Goal: Transaction & Acquisition: Purchase product/service

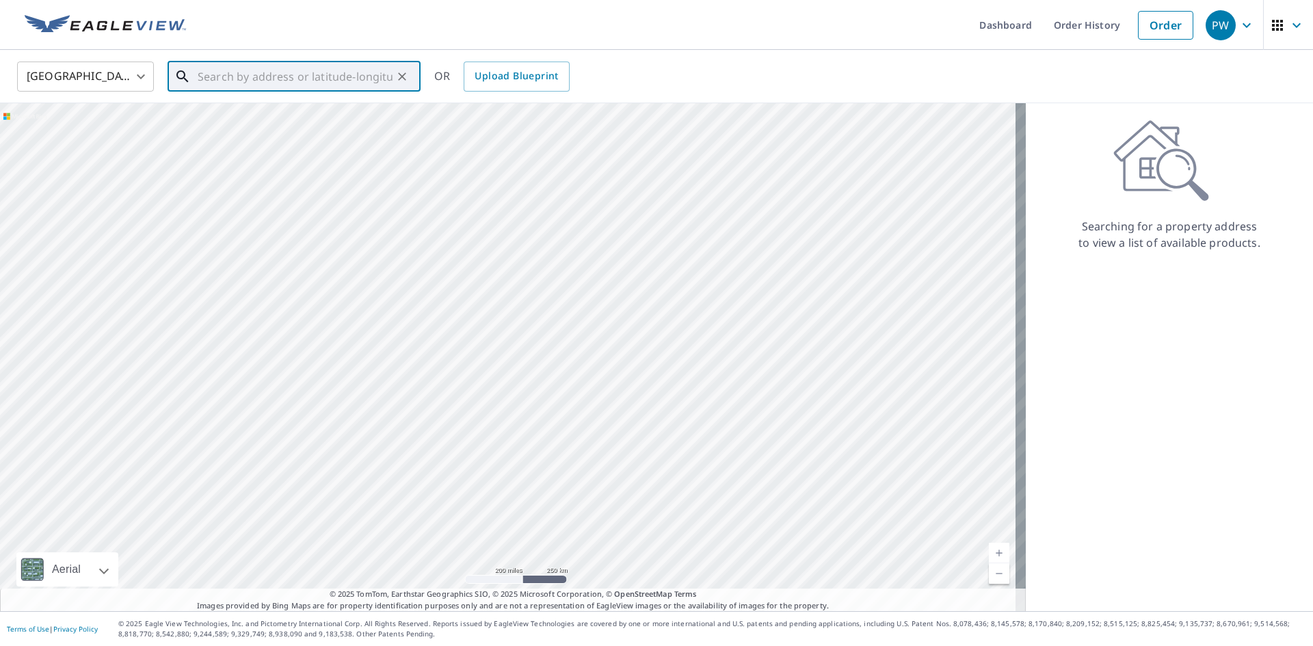
paste input "[STREET_ADDRESS]"
click at [272, 114] on span "[STREET_ADDRESS]" at bounding box center [302, 116] width 215 height 16
type input "[STREET_ADDRESS]"
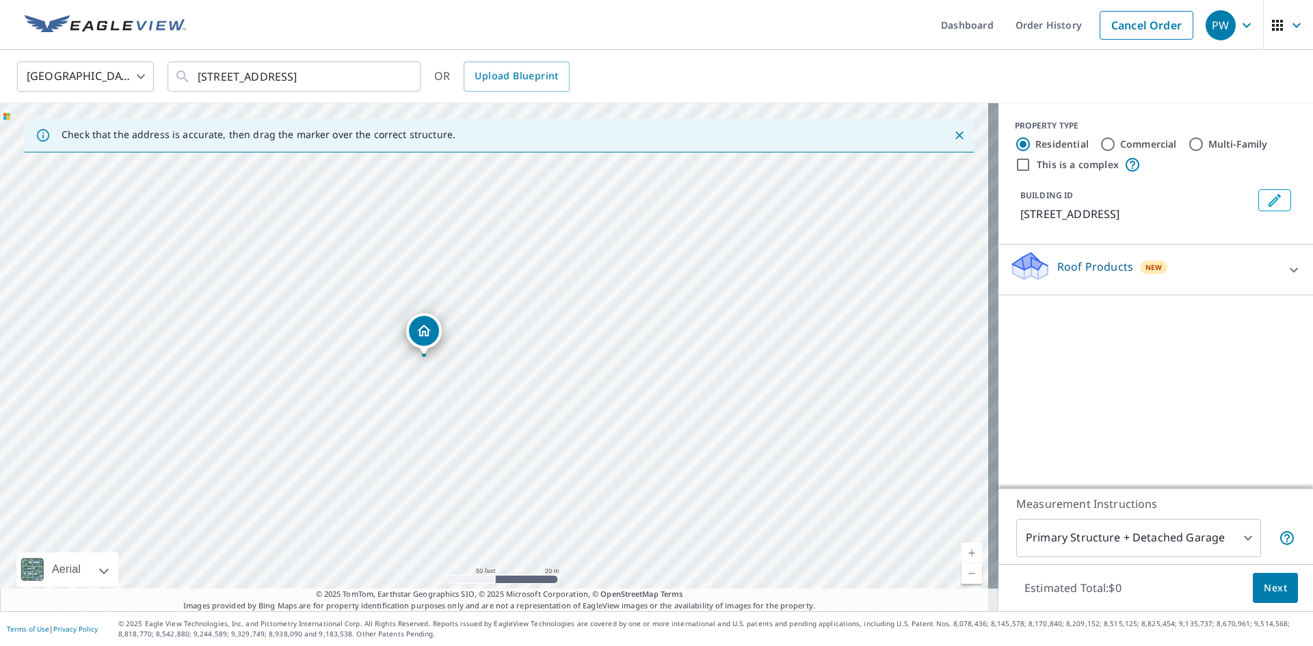
click at [1174, 274] on div "Roof Products New" at bounding box center [1143, 269] width 268 height 39
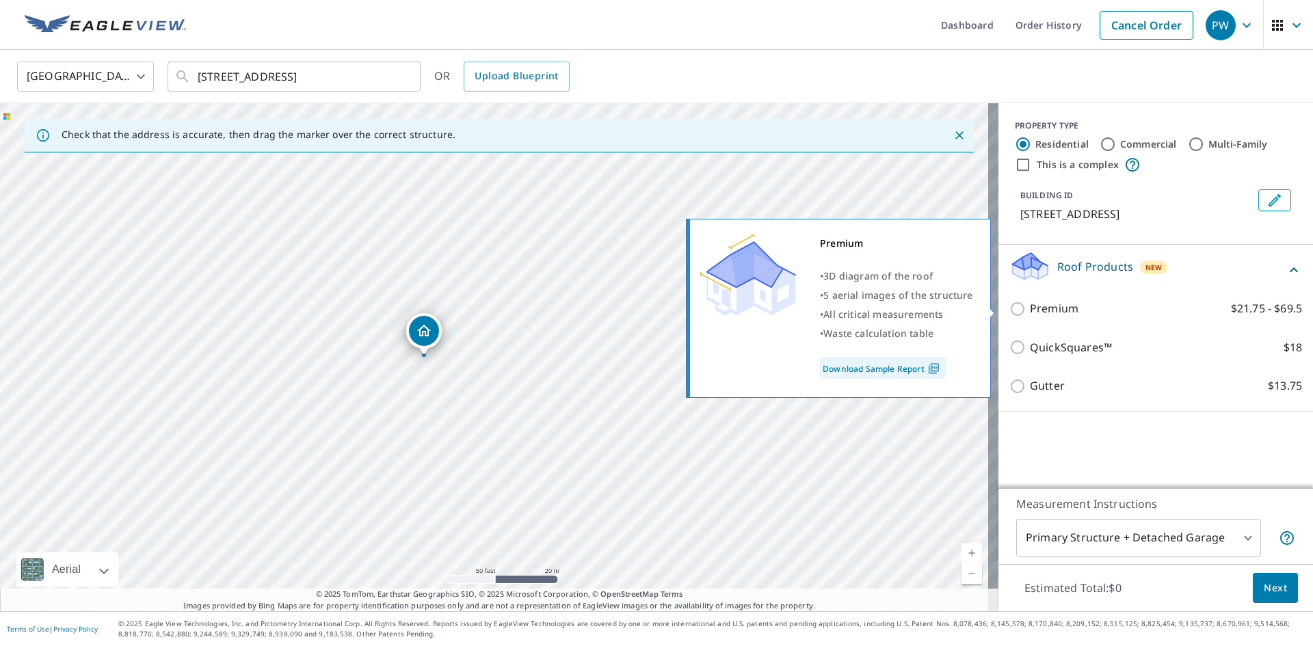
click at [1061, 313] on p "Premium" at bounding box center [1054, 308] width 49 height 17
click at [1030, 313] on input "Premium $21.75 - $69.5" at bounding box center [1019, 309] width 21 height 16
checkbox input "true"
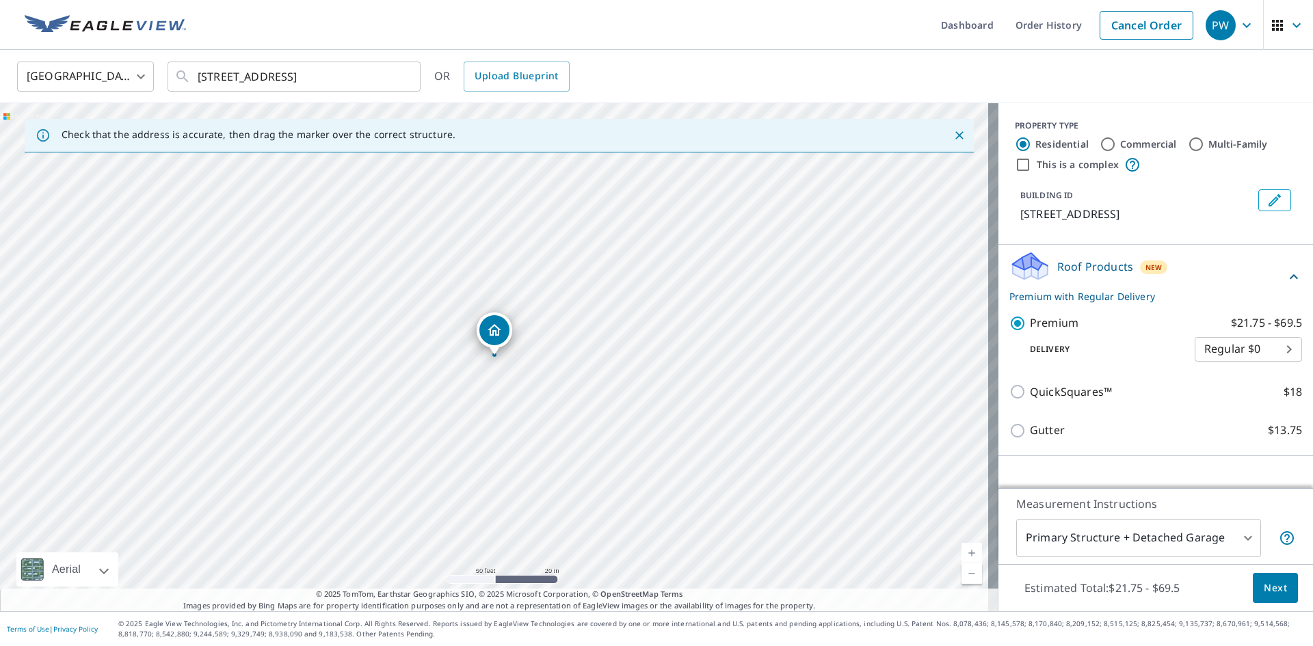
click at [1270, 598] on button "Next" at bounding box center [1275, 588] width 45 height 31
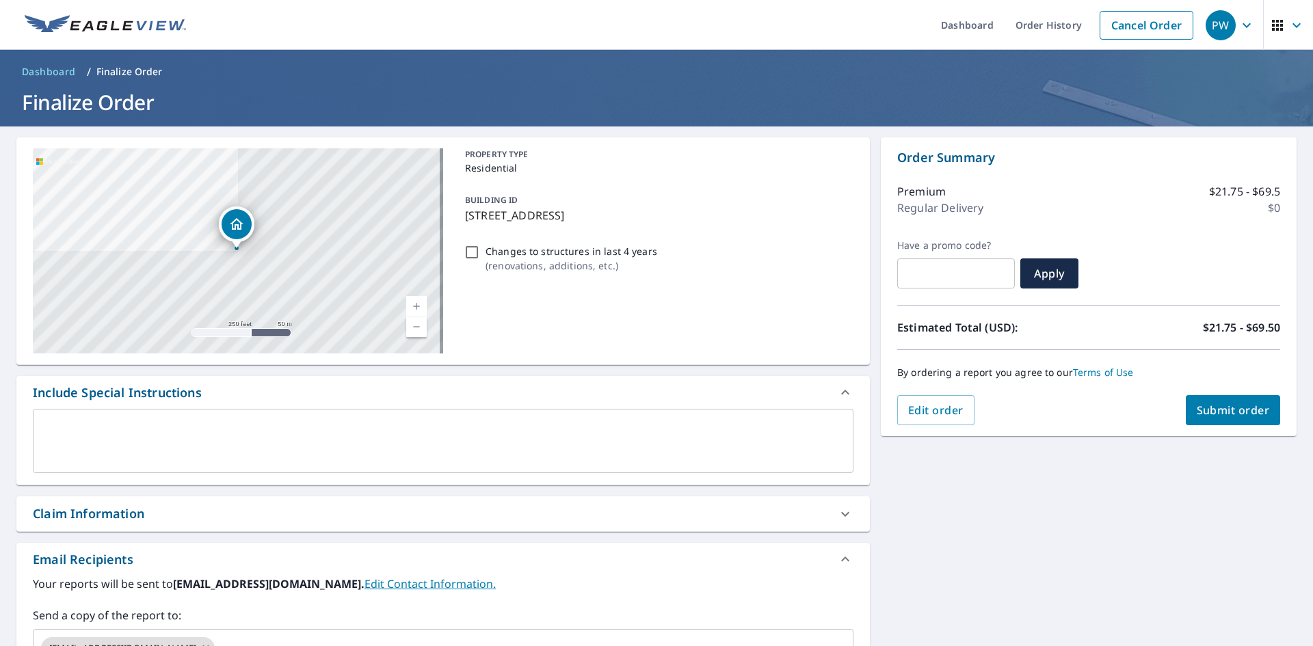
drag, startPoint x: 501, startPoint y: 256, endPoint x: 596, endPoint y: 280, distance: 97.9
click at [502, 256] on p "Changes to structures in last 4 years" at bounding box center [572, 251] width 172 height 14
click at [480, 256] on input "Changes to structures in last 4 years ( renovations, additions, etc. )" at bounding box center [472, 252] width 16 height 16
checkbox input "true"
click at [1220, 417] on span "Submit order" at bounding box center [1233, 410] width 73 height 15
